Goal: Find specific page/section: Find specific page/section

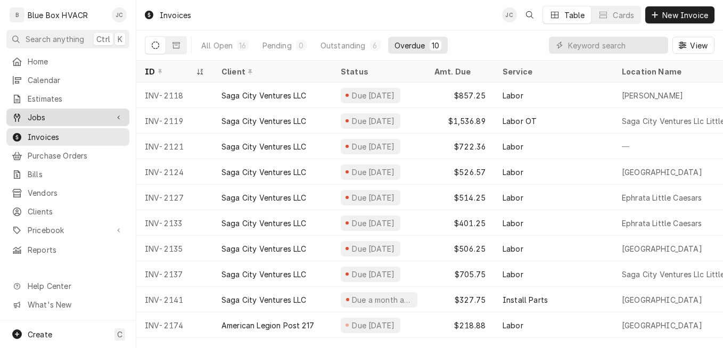
click at [50, 112] on span "Jobs" at bounding box center [68, 117] width 80 height 11
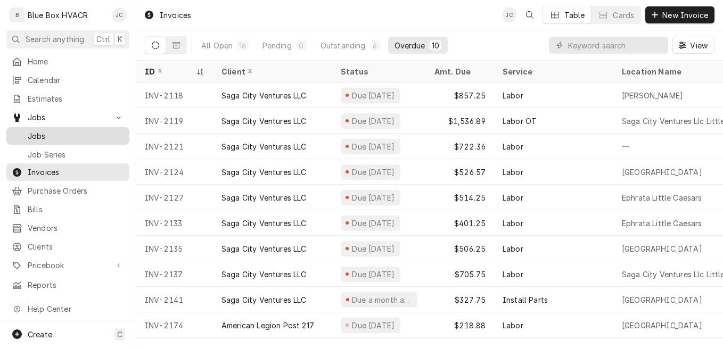
click at [55, 130] on span "Jobs" at bounding box center [76, 135] width 96 height 11
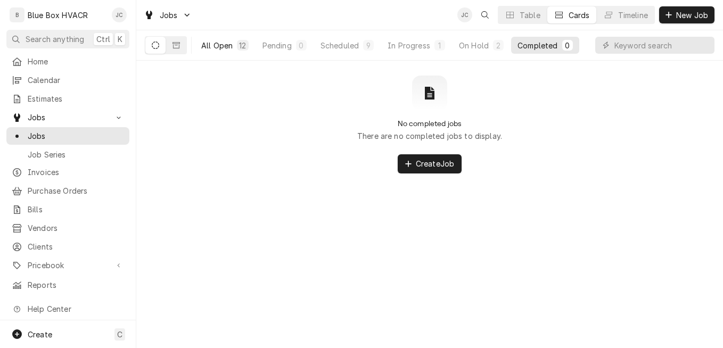
click at [233, 46] on button "All Open 12" at bounding box center [225, 45] width 60 height 17
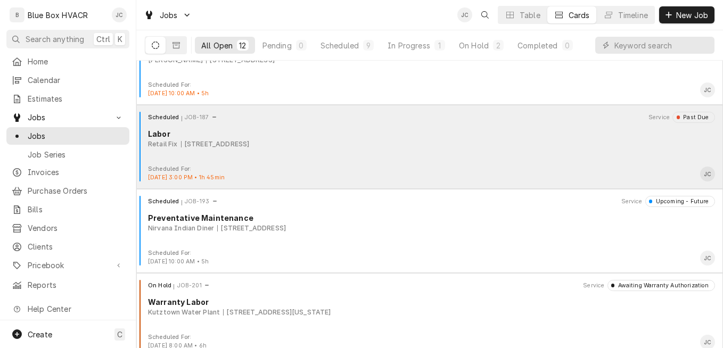
scroll to position [722, 0]
